Goal: Task Accomplishment & Management: Use online tool/utility

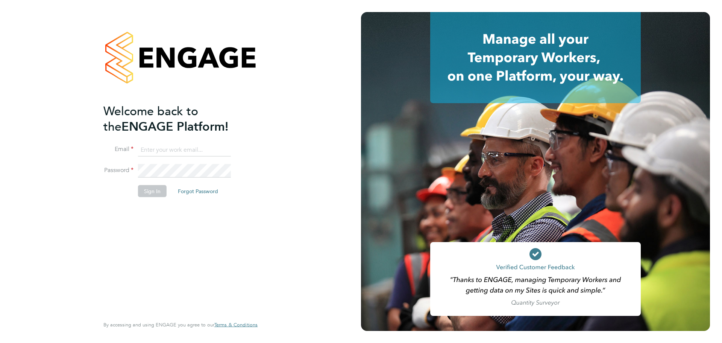
type input "kakha.buchukuri@vistry.co.uk"
click at [160, 191] on button "Sign In" at bounding box center [152, 191] width 29 height 12
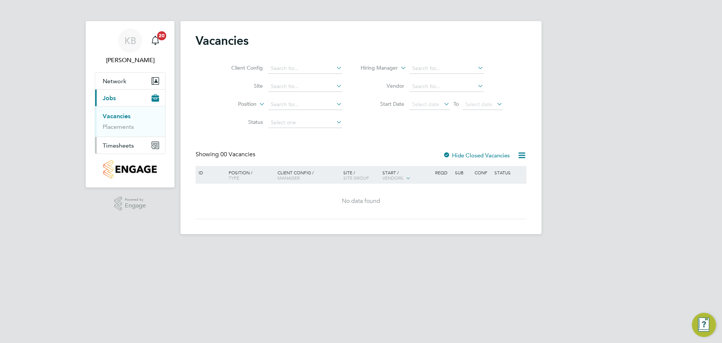
click at [120, 147] on span "Timesheets" at bounding box center [118, 145] width 31 height 7
click at [124, 147] on span "Timesheets" at bounding box center [118, 145] width 31 height 7
click at [119, 145] on span "Timesheets" at bounding box center [118, 145] width 31 height 7
click at [124, 132] on link "Timesheets" at bounding box center [118, 132] width 31 height 7
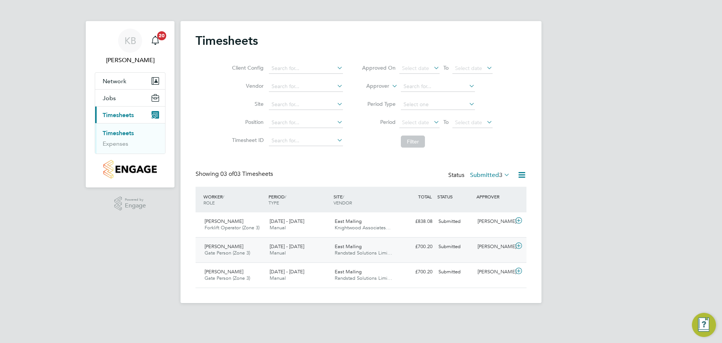
click at [450, 246] on div "Submitted" at bounding box center [454, 246] width 39 height 12
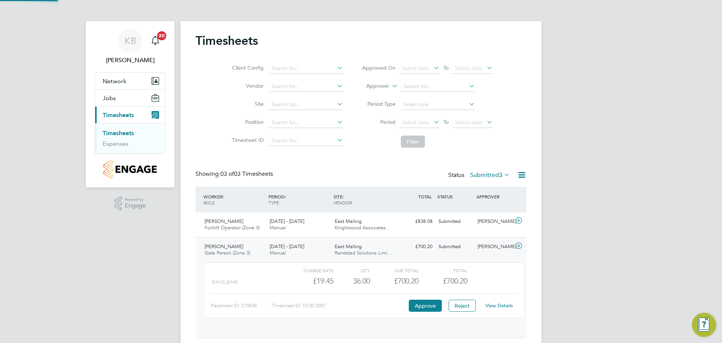
scroll to position [13, 73]
click at [452, 220] on div "Submitted" at bounding box center [454, 221] width 39 height 12
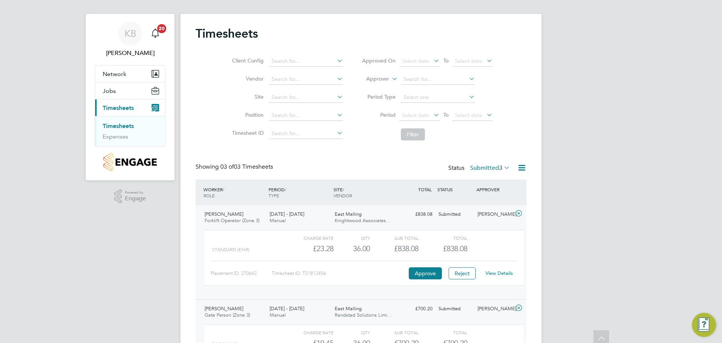
scroll to position [0, 0]
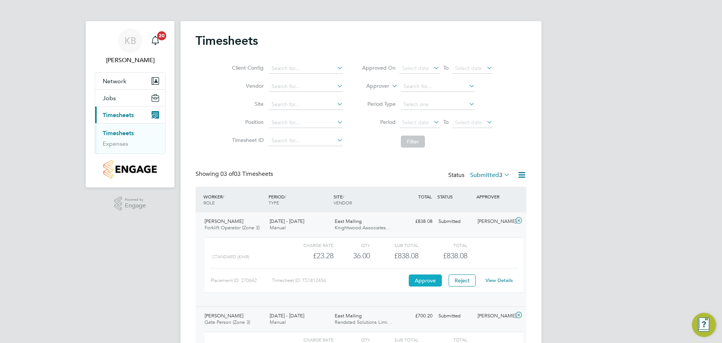
click at [425, 282] on button "Approve" at bounding box center [425, 280] width 33 height 12
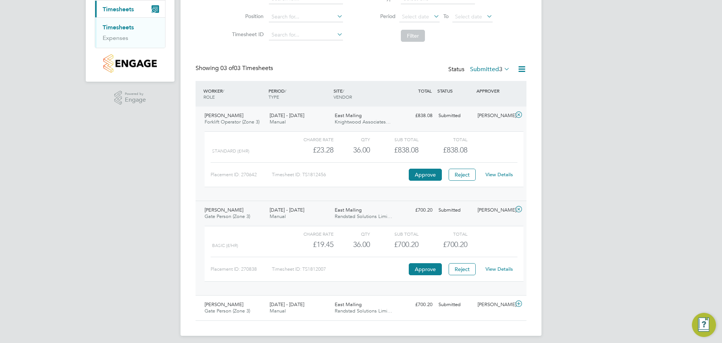
scroll to position [111, 0]
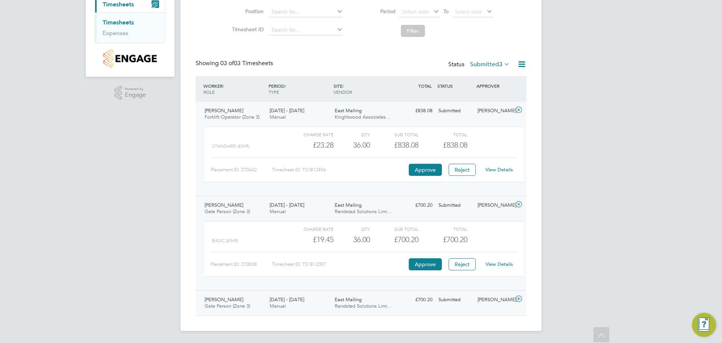
click at [451, 299] on div "Submitted" at bounding box center [454, 299] width 39 height 12
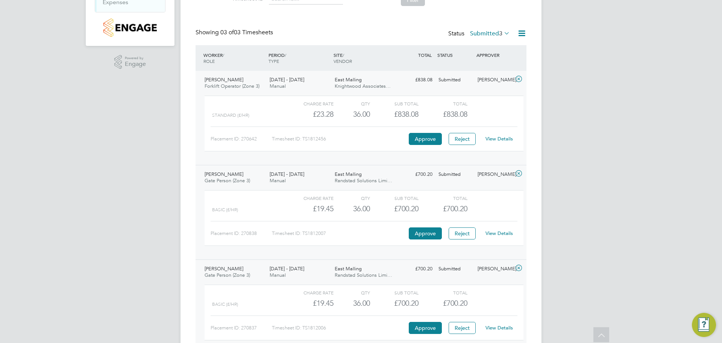
scroll to position [180, 0]
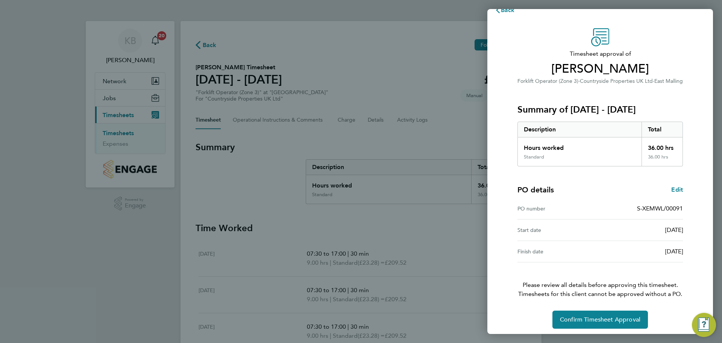
scroll to position [18, 0]
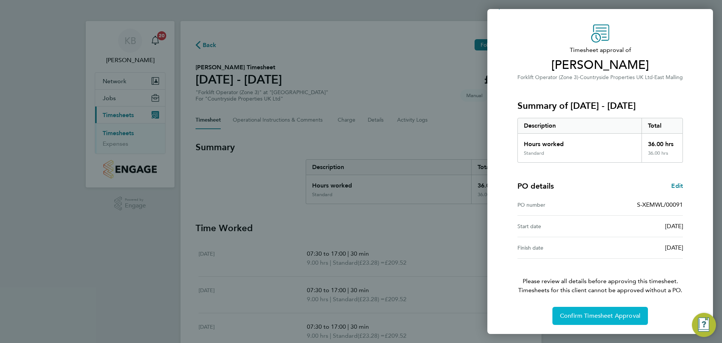
click at [595, 314] on span "Confirm Timesheet Approval" at bounding box center [600, 316] width 80 height 8
